Goal: Transaction & Acquisition: Purchase product/service

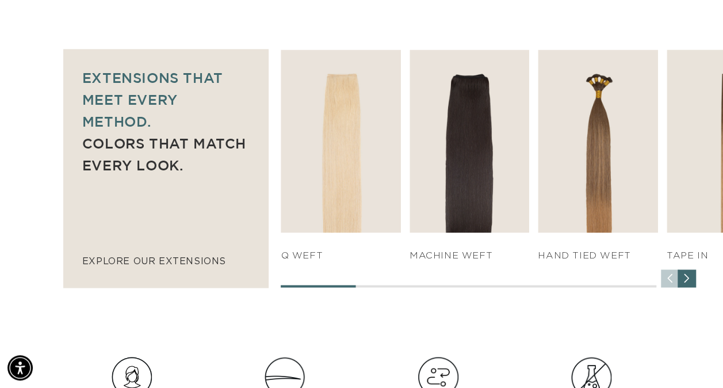
scroll to position [0, 641]
click at [686, 277] on div "Next slide" at bounding box center [687, 278] width 18 height 18
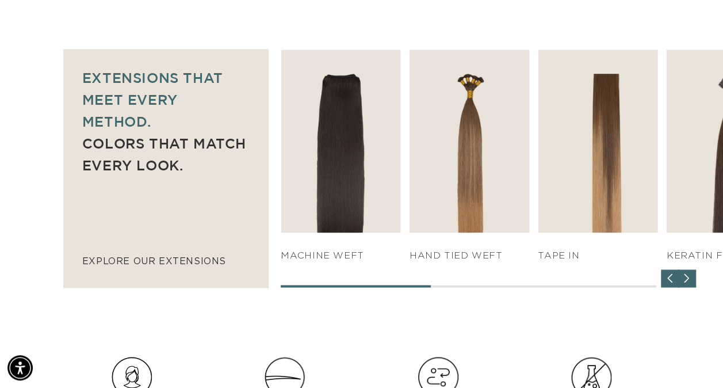
scroll to position [0, 1283]
click at [686, 277] on div "Next slide" at bounding box center [687, 278] width 18 height 18
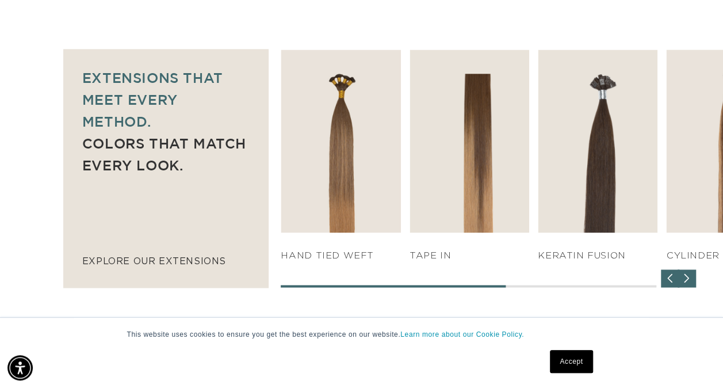
scroll to position [0, 0]
click at [686, 277] on div "Next slide" at bounding box center [687, 278] width 18 height 18
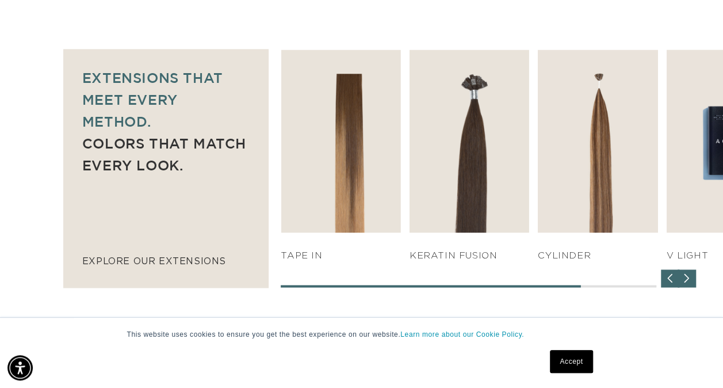
scroll to position [0, 641]
click at [686, 277] on div "Next slide" at bounding box center [687, 278] width 18 height 18
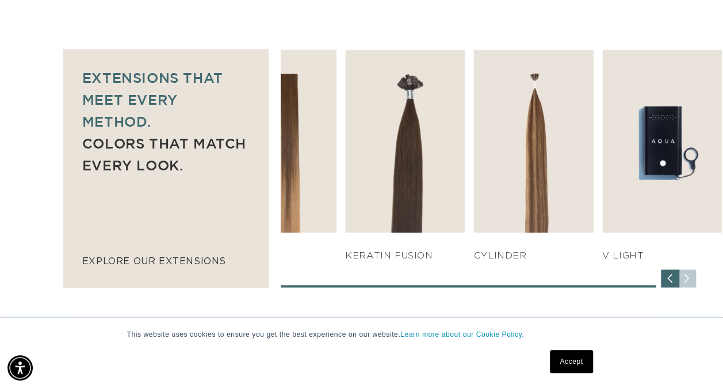
scroll to position [0, 1283]
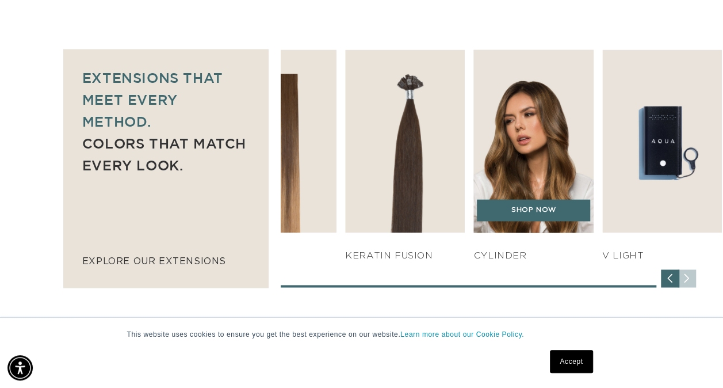
click at [504, 258] on h4 "Cylinder" at bounding box center [534, 256] width 120 height 12
click at [546, 215] on link "SHOP NOW" at bounding box center [533, 210] width 113 height 22
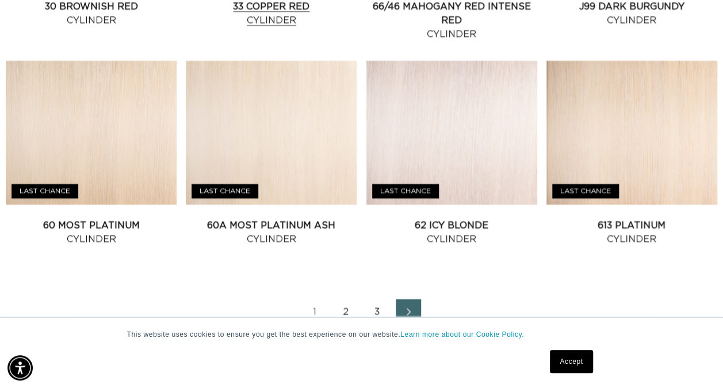
scroll to position [0, 1283]
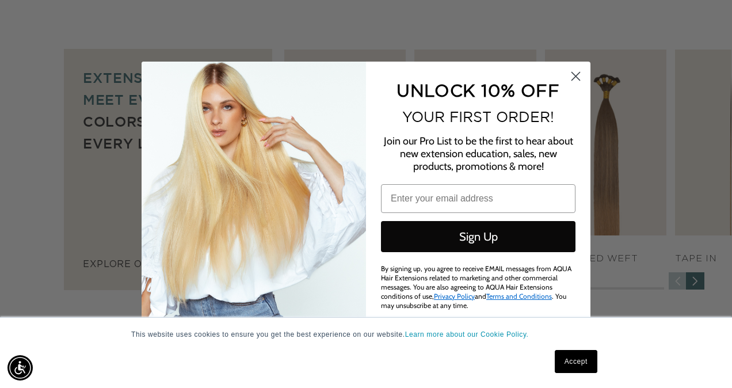
click input "Submit" at bounding box center [0, 0] width 0 height 0
click at [572, 83] on circle "Close dialog" at bounding box center [575, 75] width 19 height 19
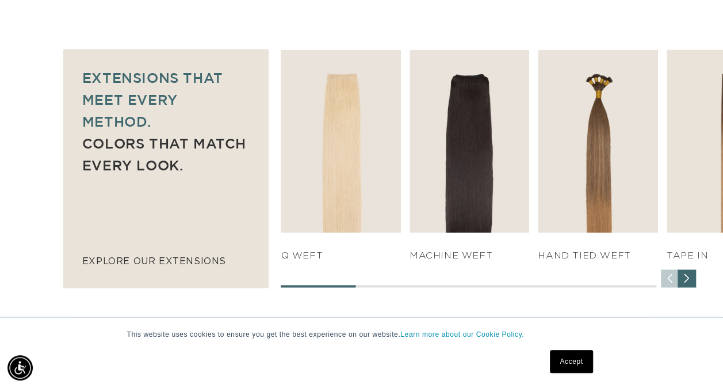
scroll to position [0, 1283]
